Goal: Task Accomplishment & Management: Complete application form

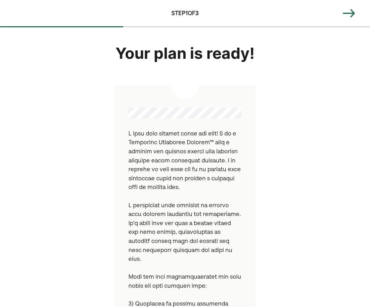
click at [347, 13] on img at bounding box center [348, 13] width 14 height 14
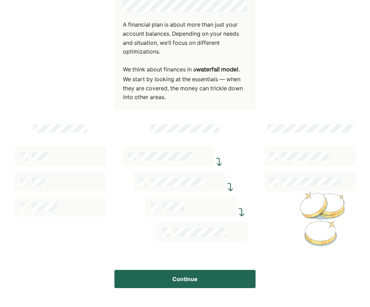
scroll to position [86, 0]
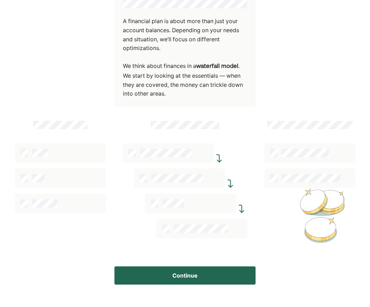
click at [182, 278] on button "Continue" at bounding box center [184, 276] width 141 height 18
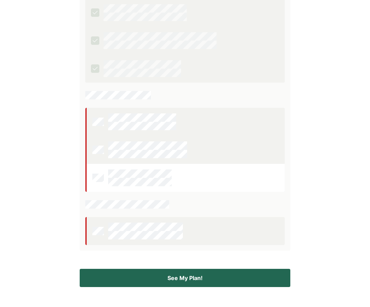
scroll to position [174, 0]
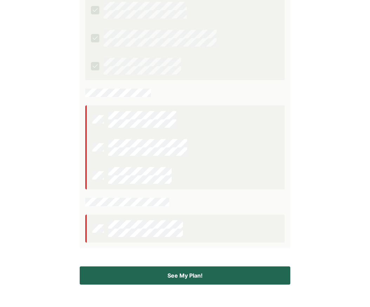
click at [183, 278] on button "See My Plan!" at bounding box center [185, 276] width 210 height 18
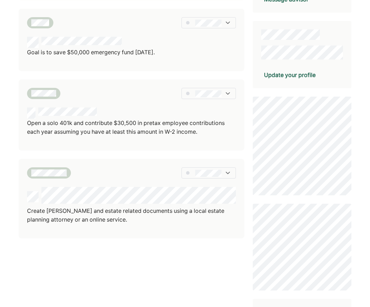
click at [301, 75] on div "Update your profile" at bounding box center [290, 75] width 52 height 8
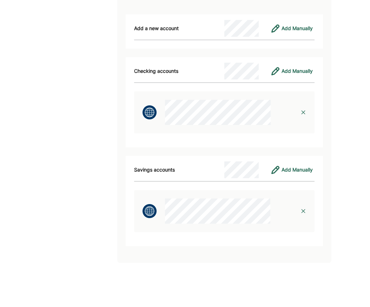
scroll to position [2315, 0]
